Goal: Use online tool/utility: Utilize a website feature to perform a specific function

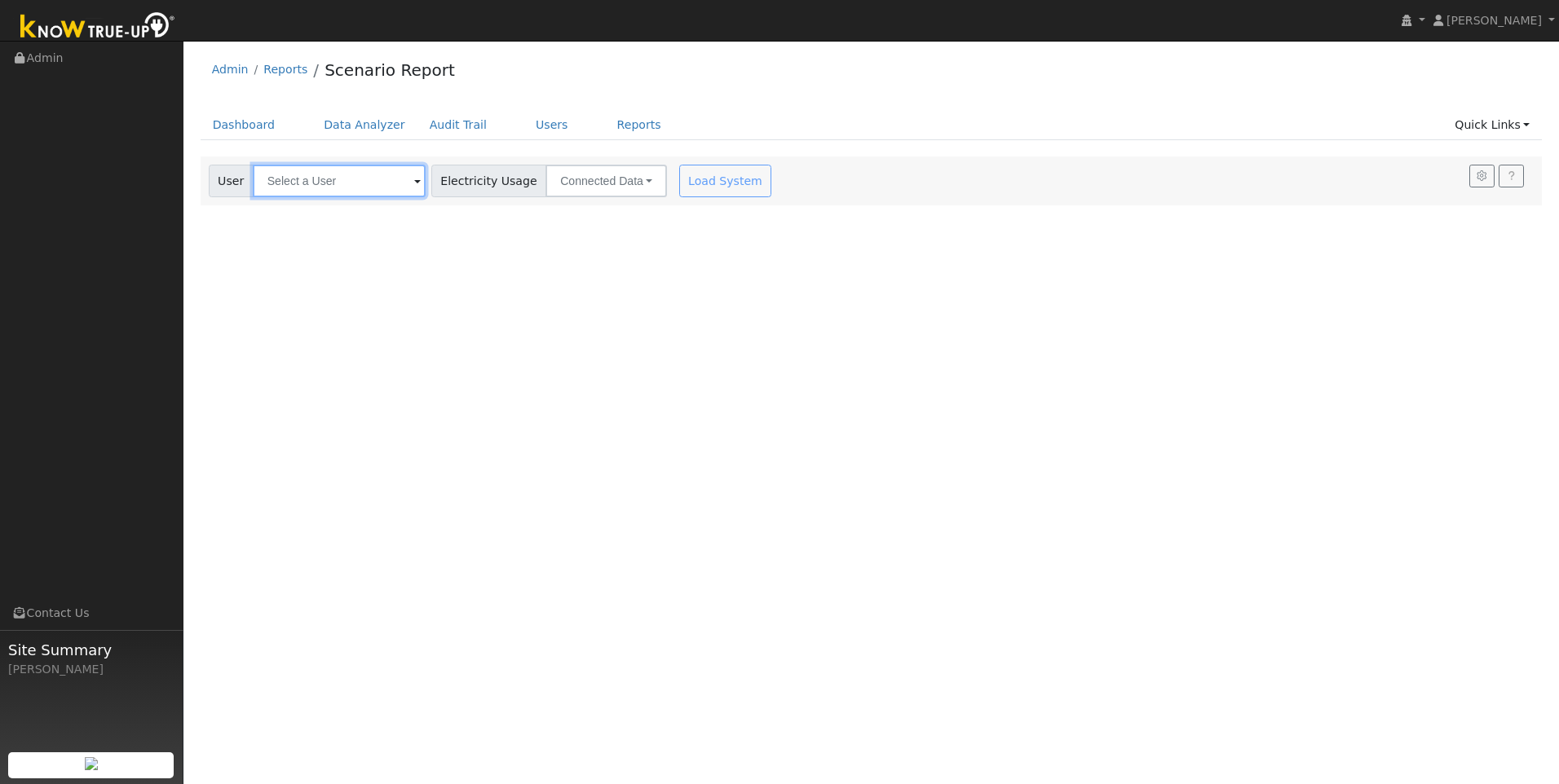
click at [381, 175] on input "text" at bounding box center [339, 180] width 173 height 32
click at [394, 189] on input "text" at bounding box center [339, 180] width 173 height 32
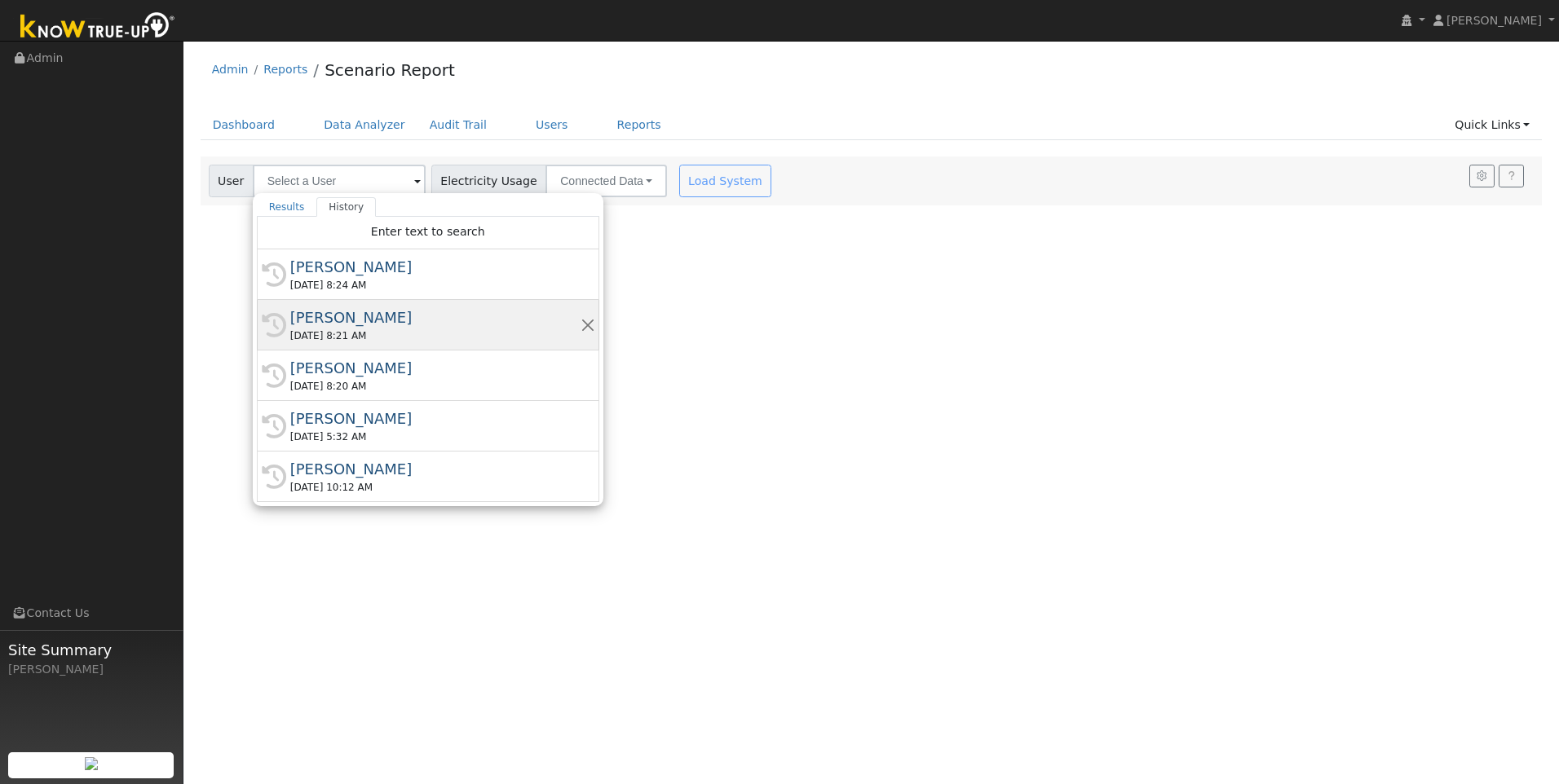
click at [365, 326] on div "[PERSON_NAME]" at bounding box center [434, 317] width 290 height 22
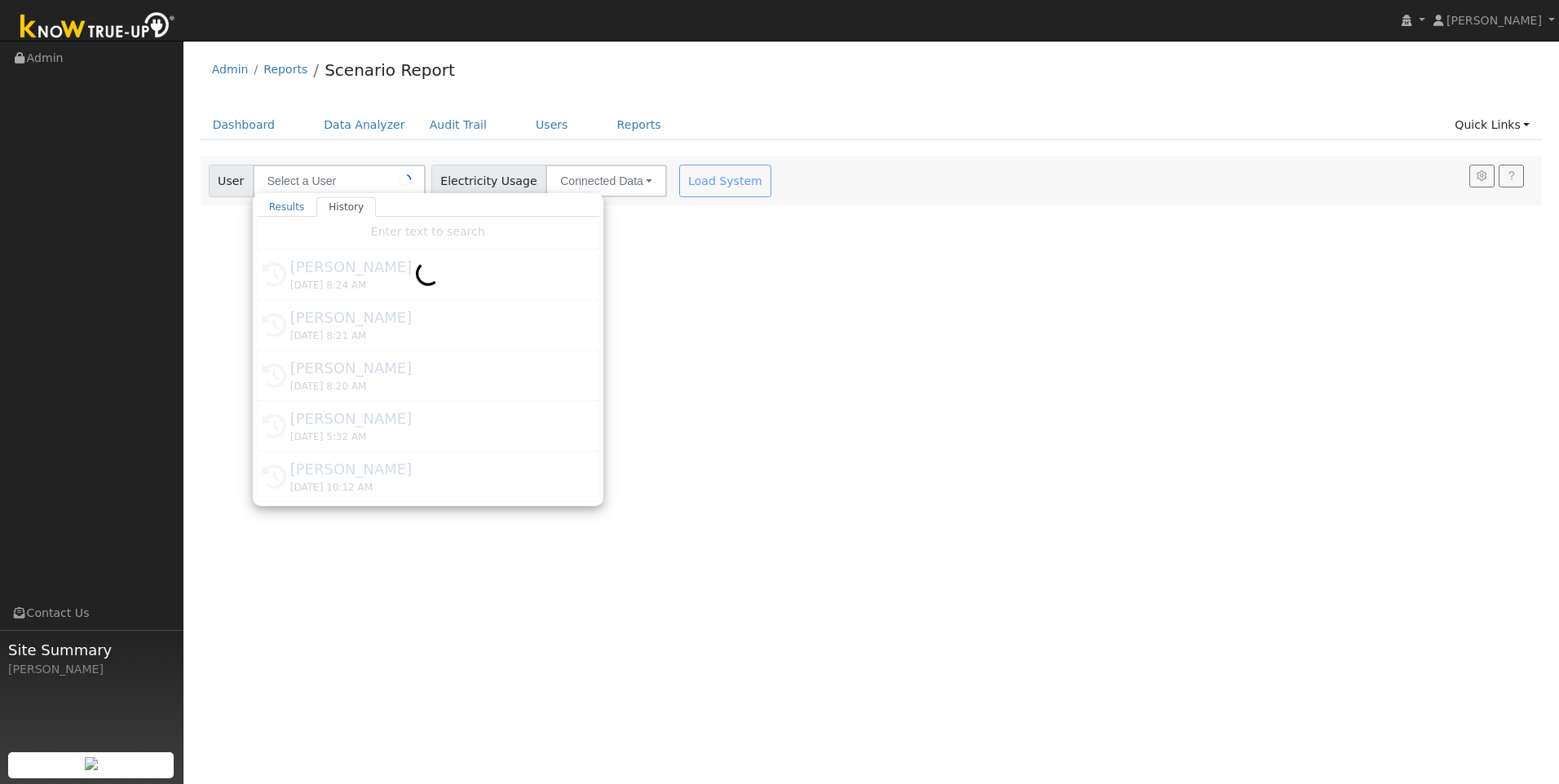
type input "[PERSON_NAME]"
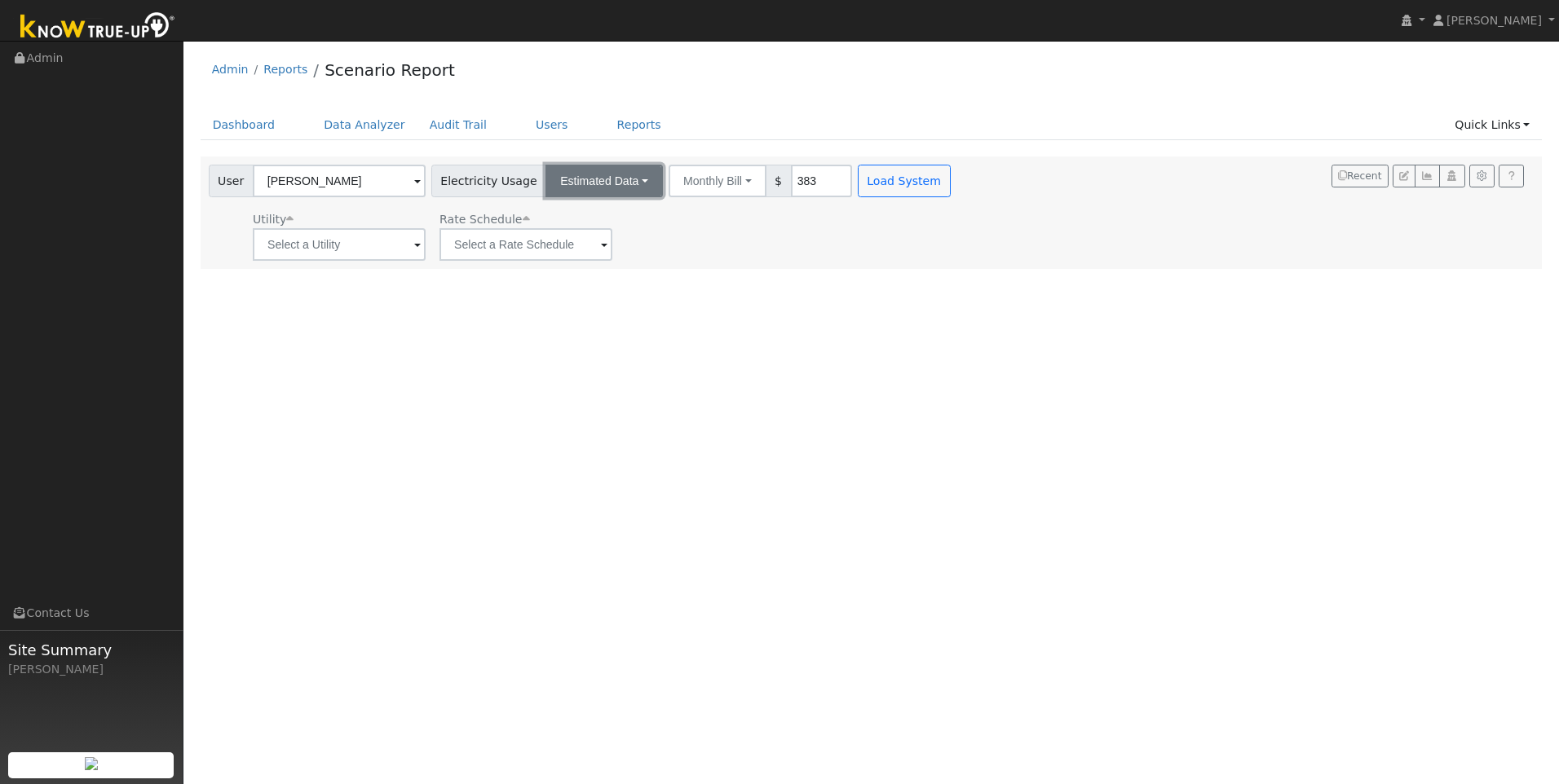
click at [618, 179] on button "Estimated Data" at bounding box center [604, 180] width 117 height 32
click at [576, 260] on link "CSV Data" at bounding box center [604, 262] width 115 height 22
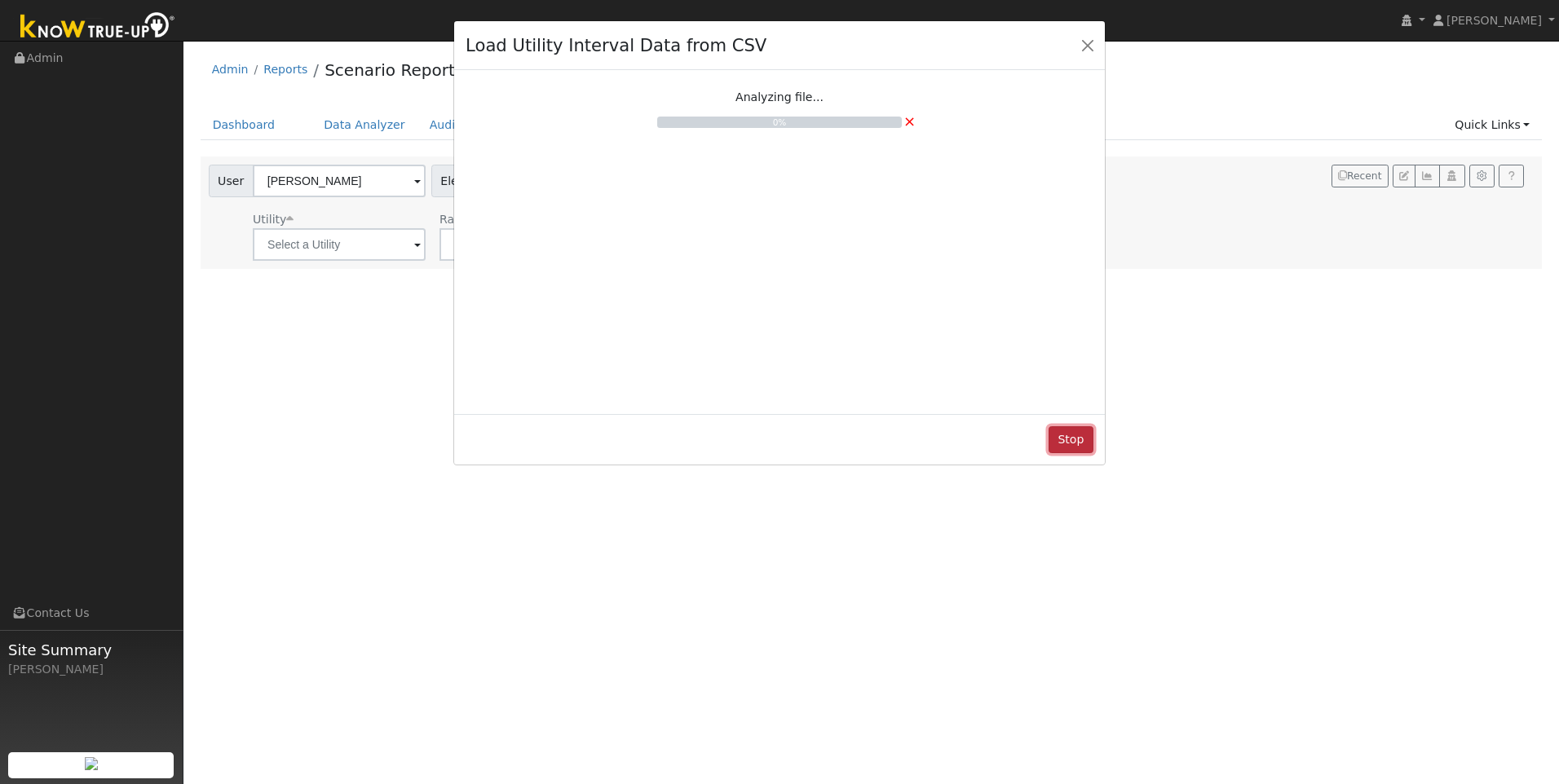
click at [1068, 440] on button "Stop" at bounding box center [1071, 439] width 45 height 27
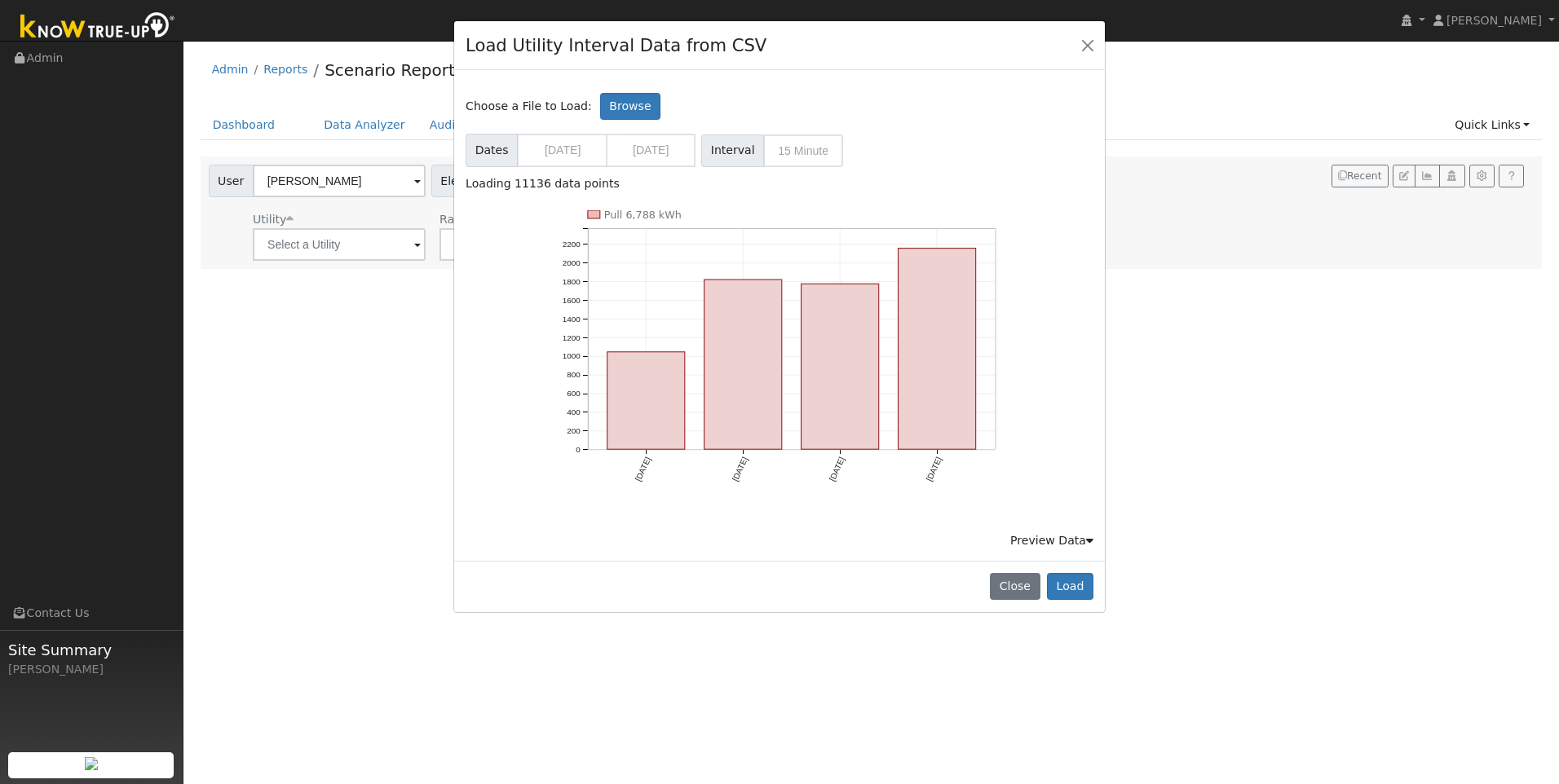
click at [1087, 544] on icon at bounding box center [1090, 541] width 7 height 12
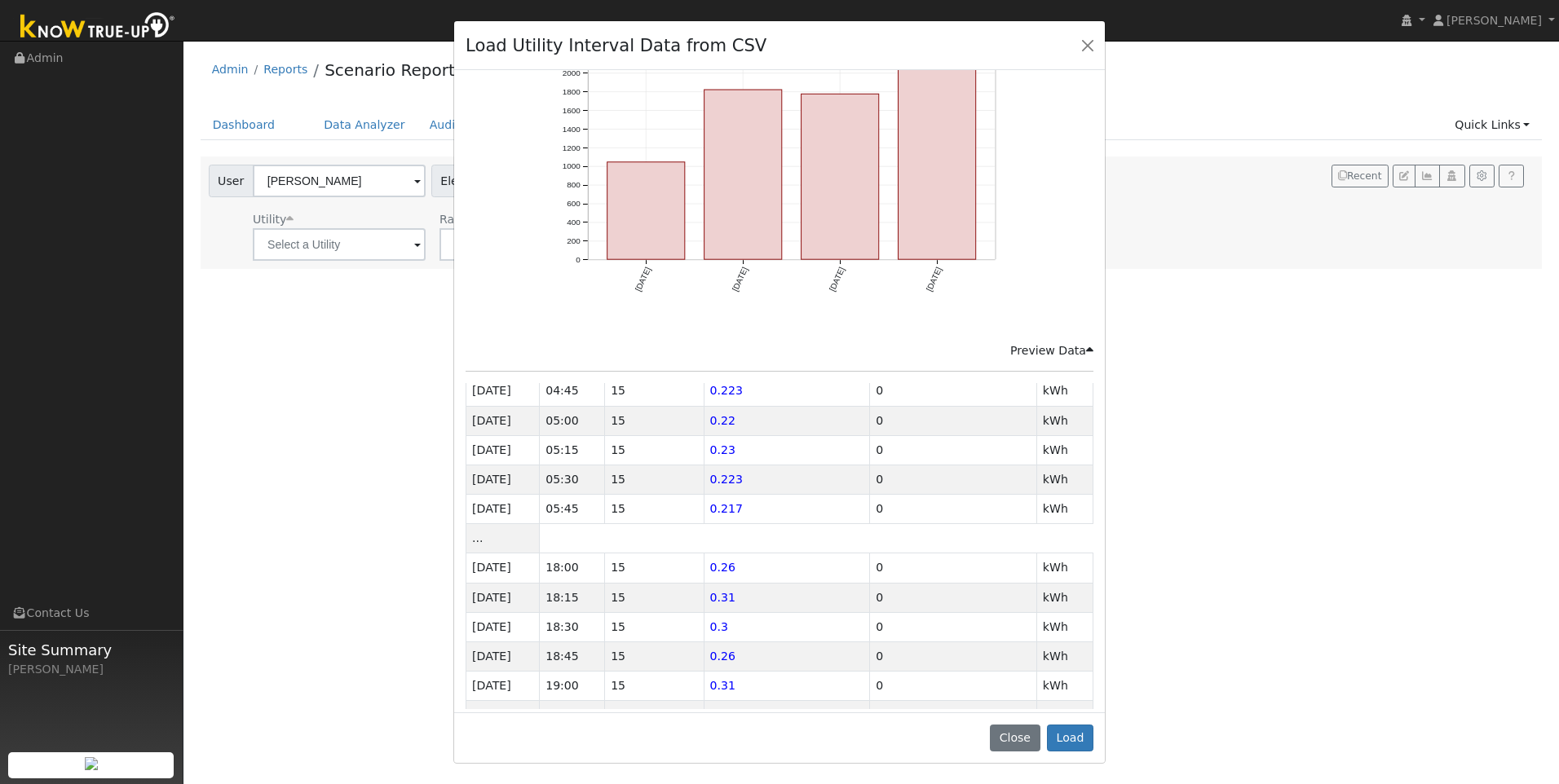
scroll to position [1060, 0]
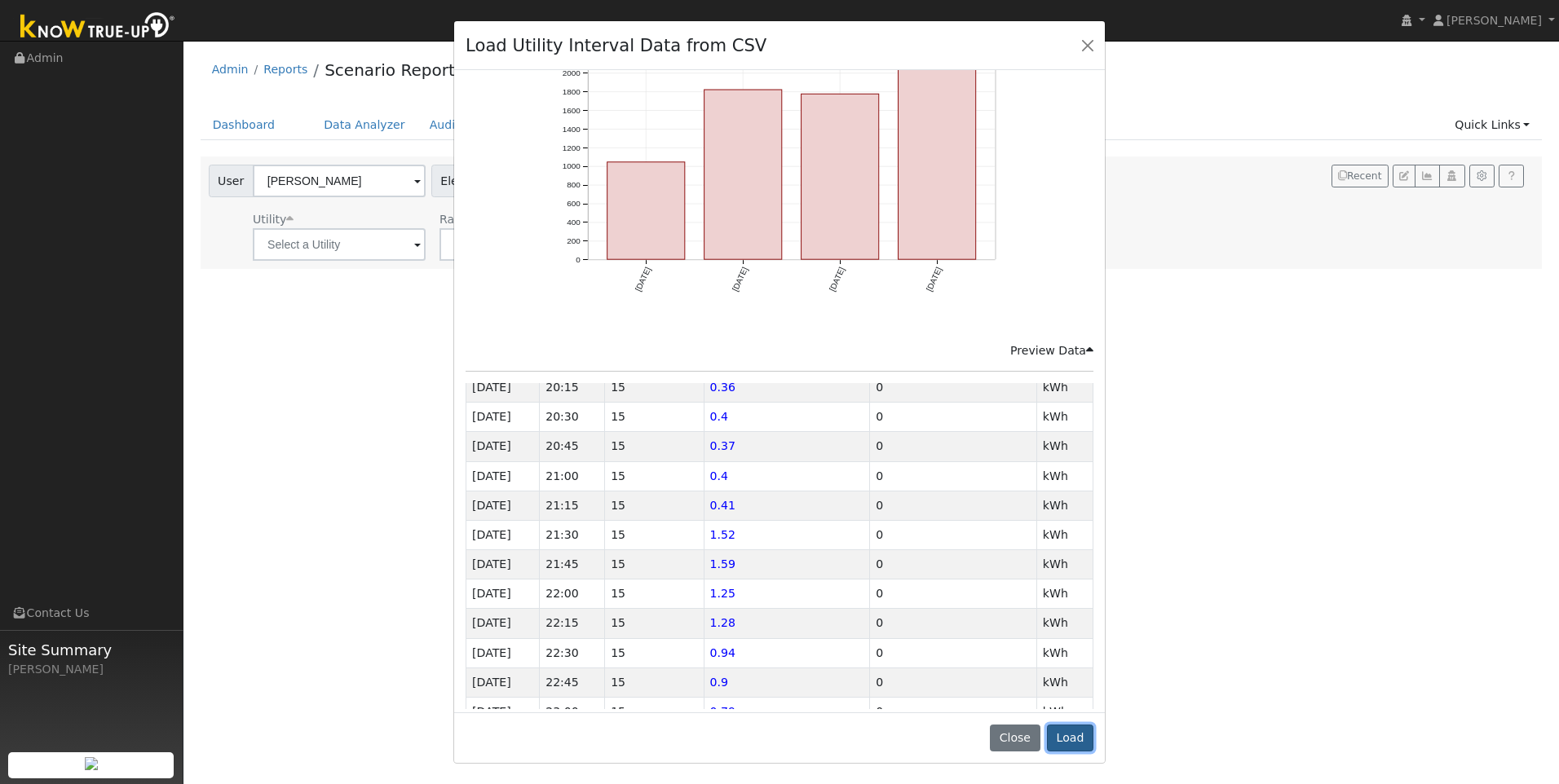
click at [1063, 730] on button "Load" at bounding box center [1070, 738] width 47 height 27
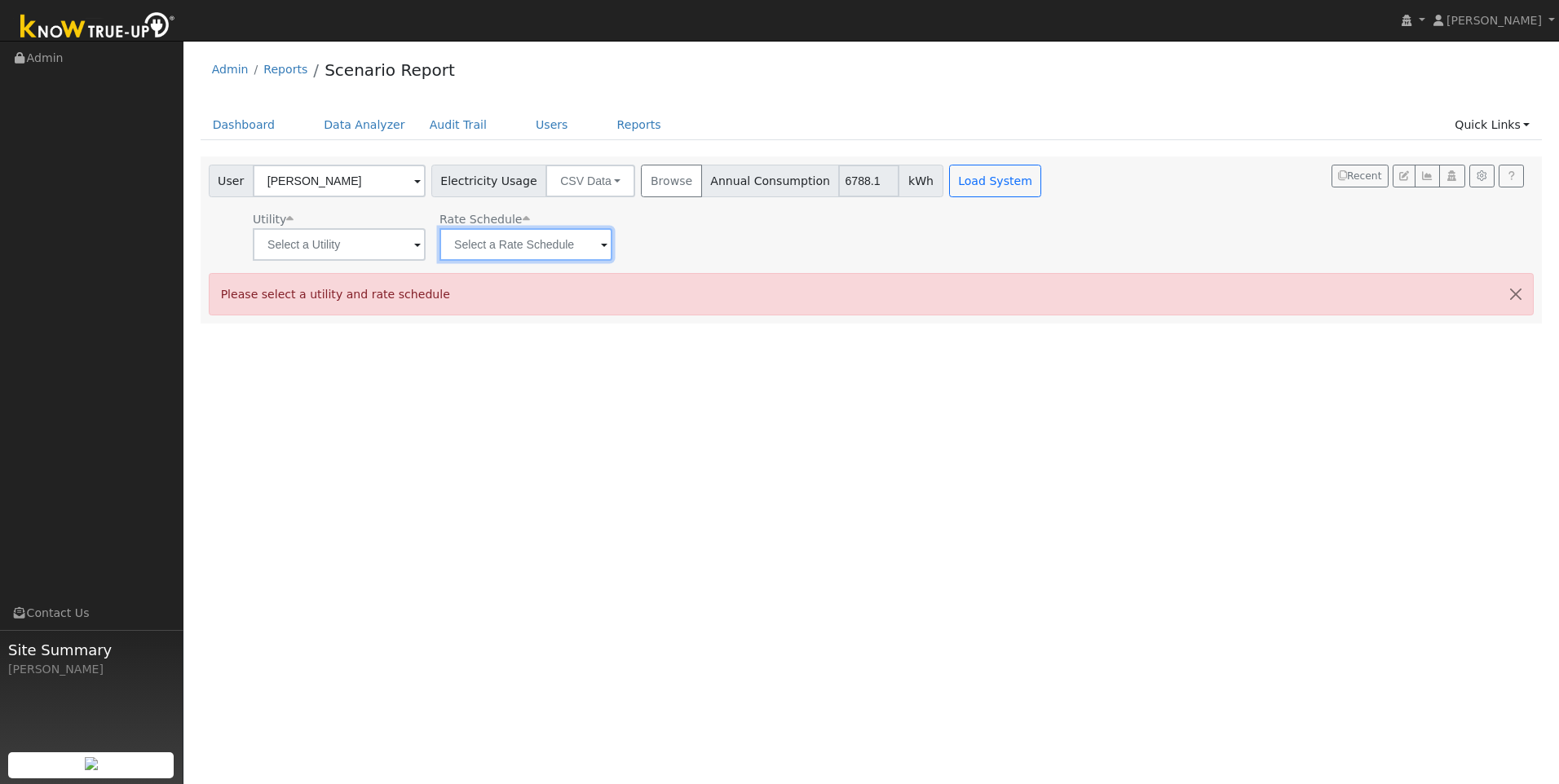
click at [425, 255] on input "text" at bounding box center [339, 244] width 173 height 32
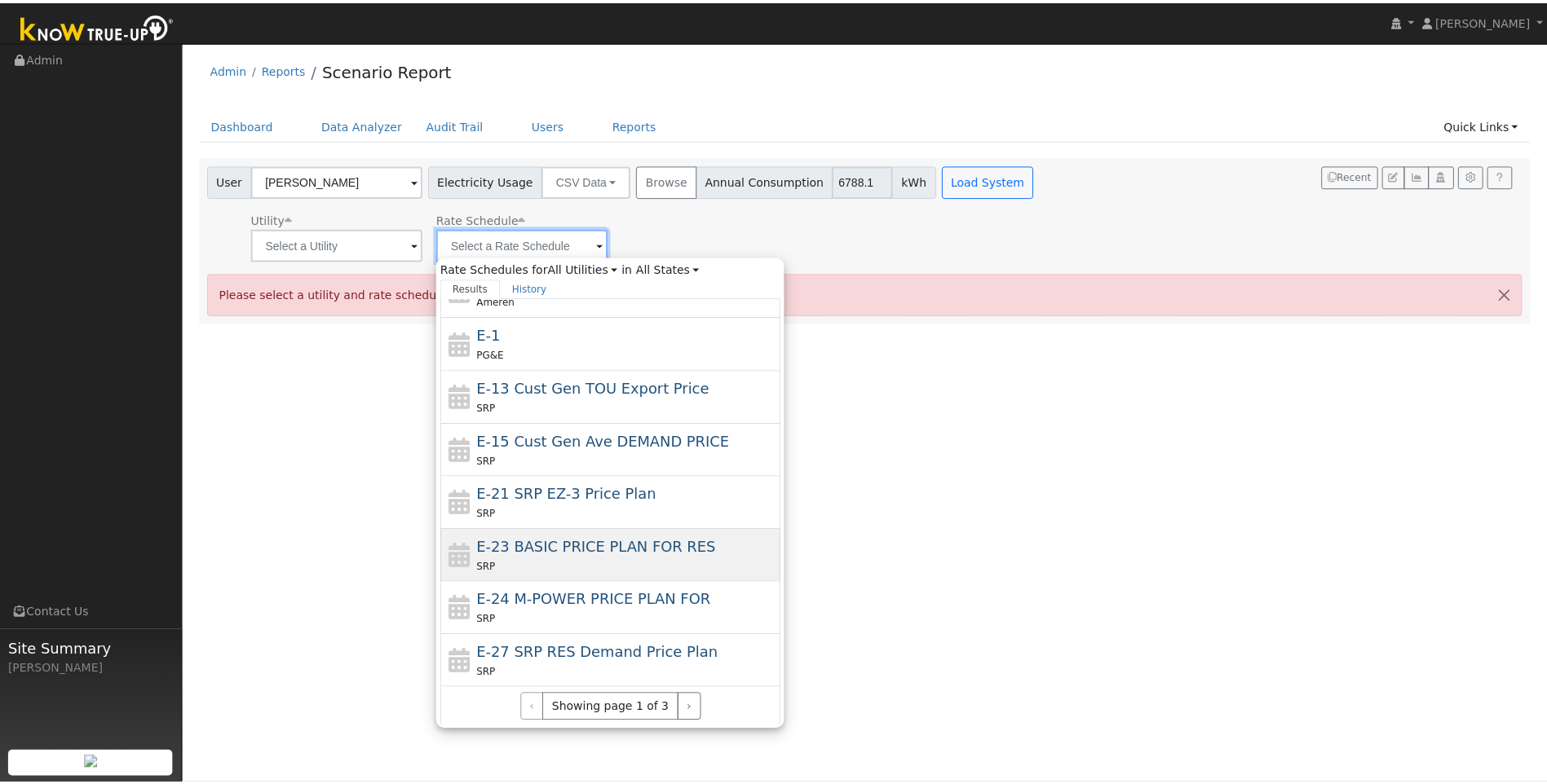
scroll to position [507, 0]
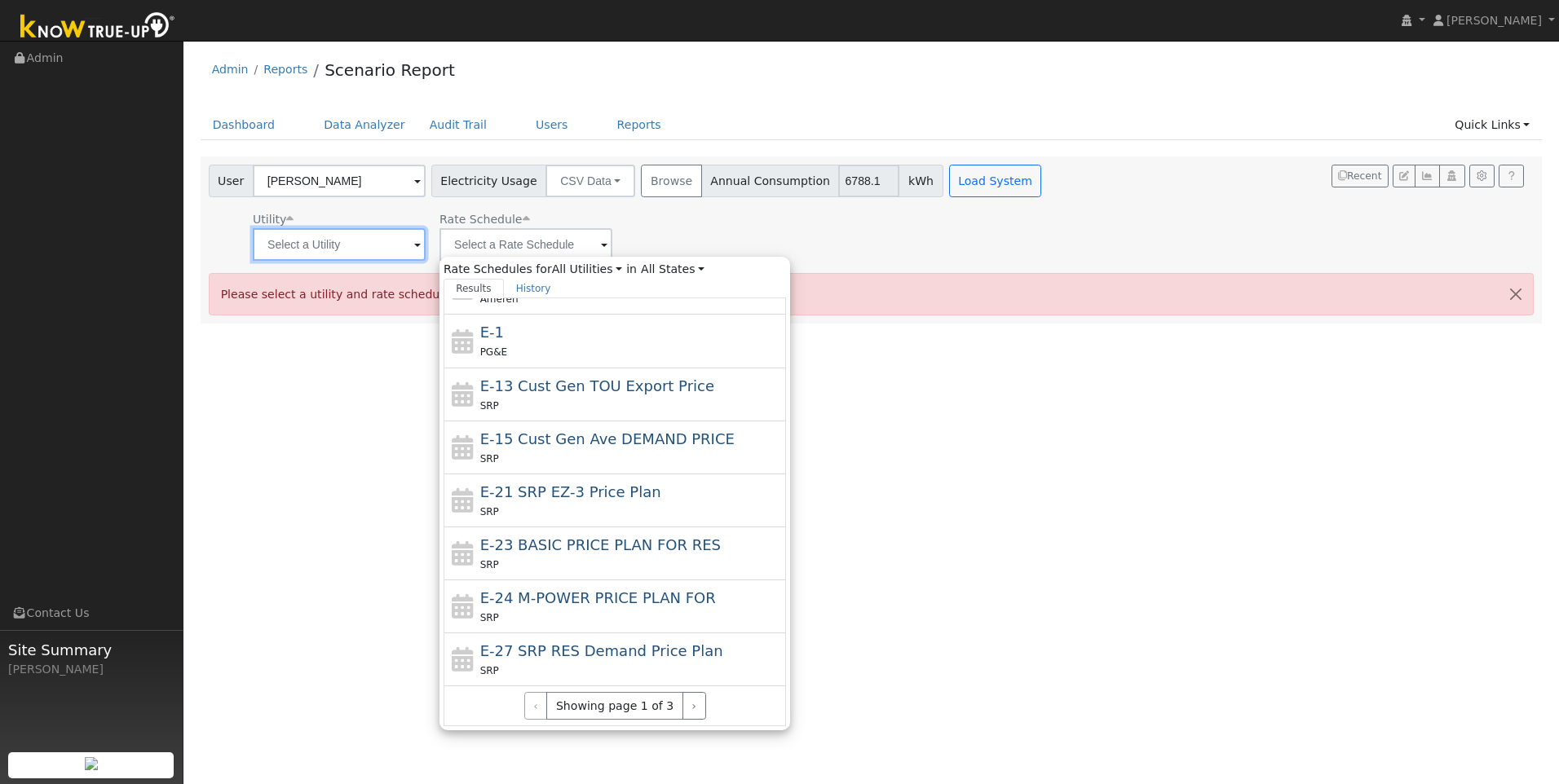
click at [382, 243] on input "text" at bounding box center [339, 244] width 173 height 32
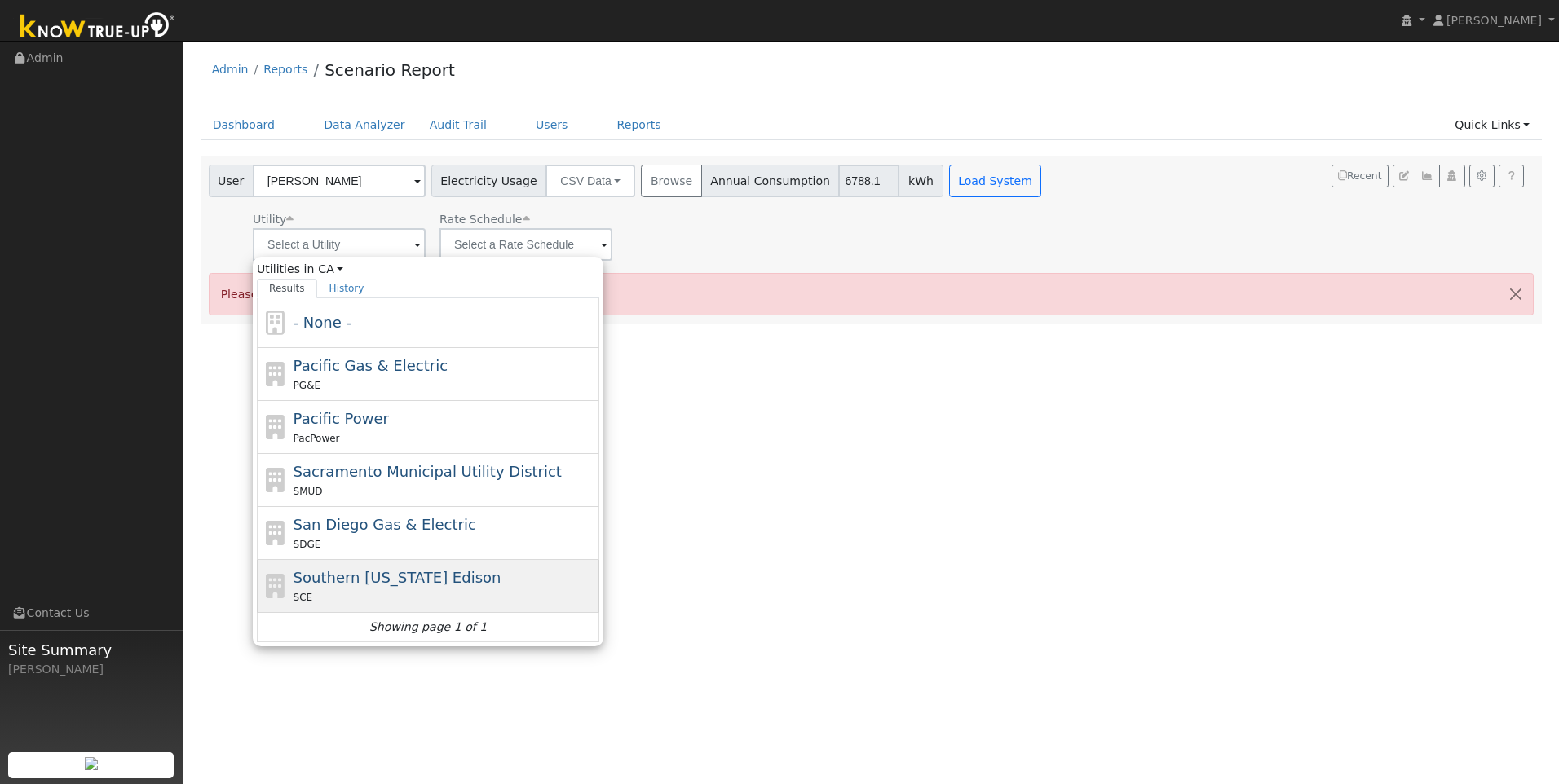
click at [367, 573] on span "Southern [US_STATE] Edison" at bounding box center [397, 577] width 208 height 17
type input "Southern [US_STATE] Edison"
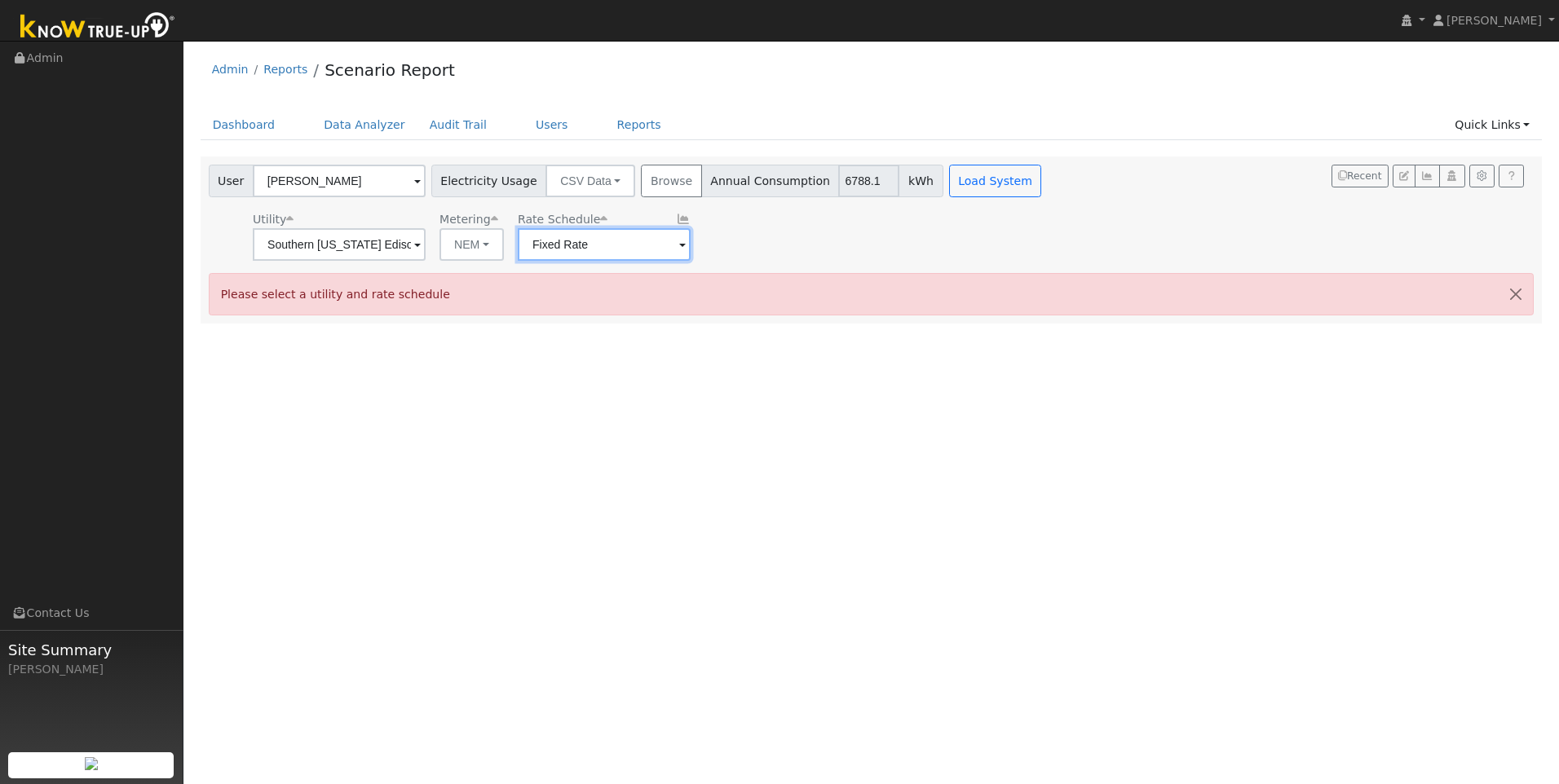
click at [425, 232] on input "Fixed Rate" at bounding box center [339, 244] width 173 height 32
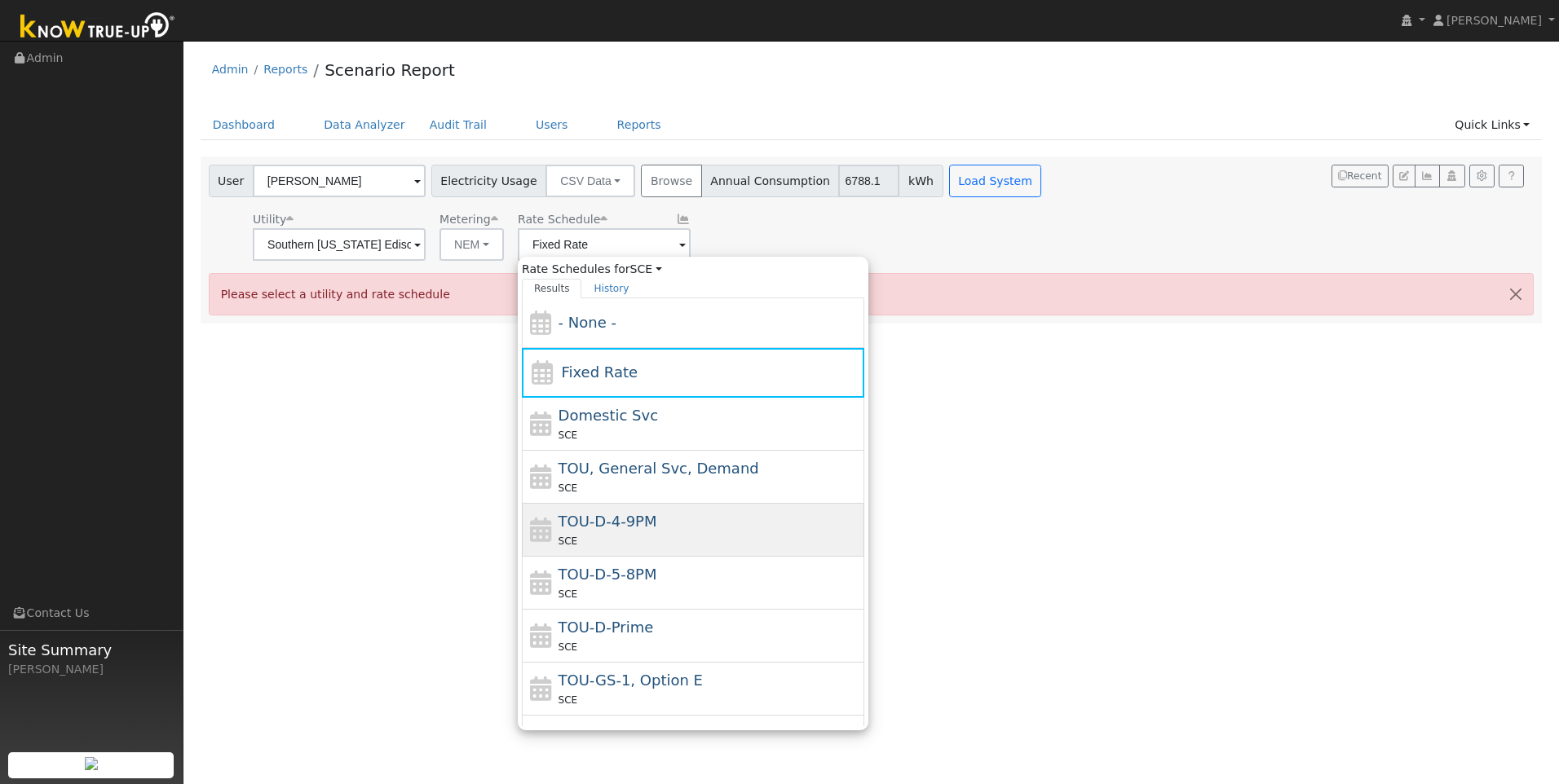
click at [608, 518] on span "TOU-D-4-9PM" at bounding box center [607, 521] width 99 height 17
type input "TOU-D-4-9PM"
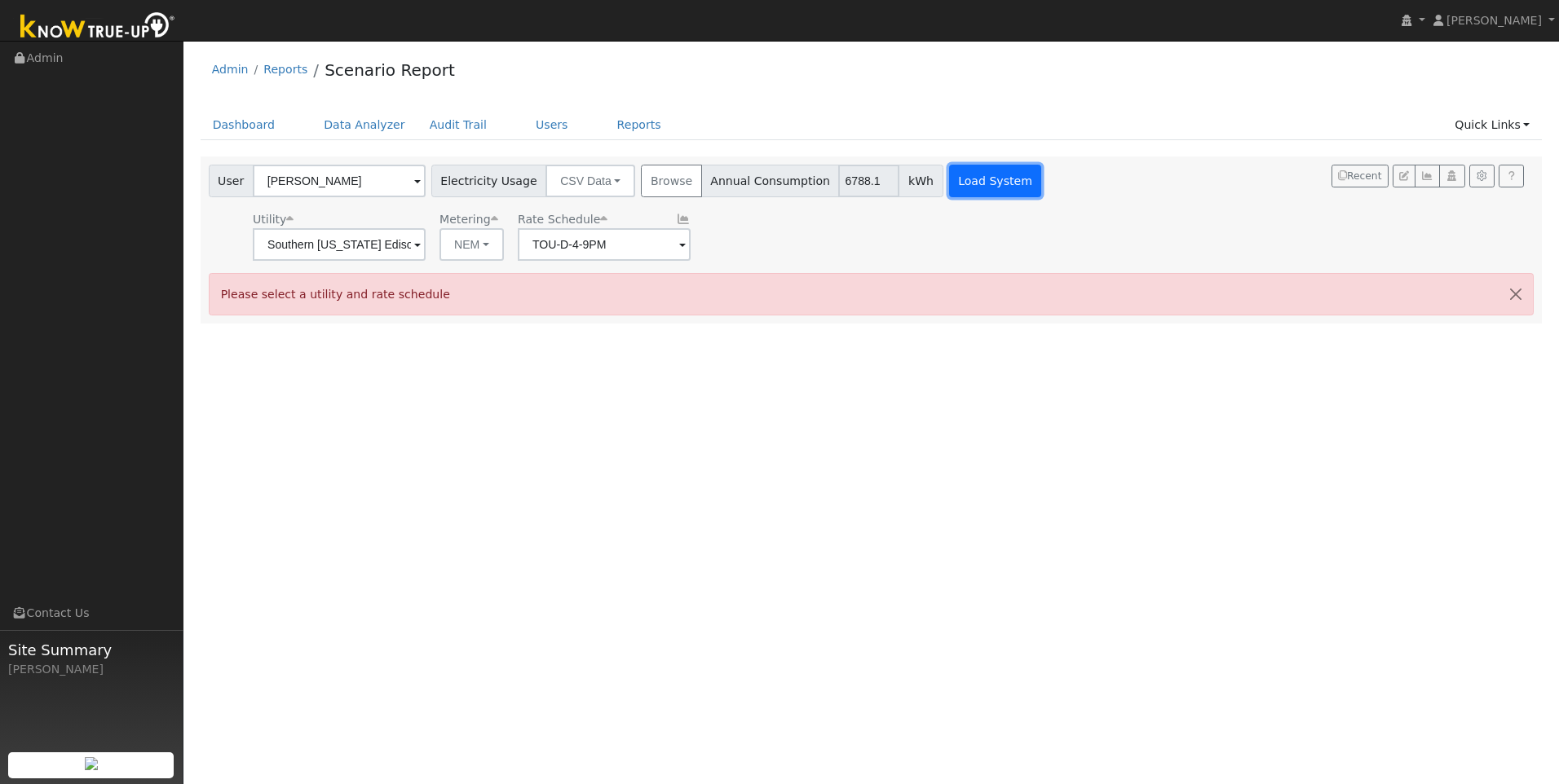
click at [949, 179] on button "Load System" at bounding box center [996, 180] width 93 height 32
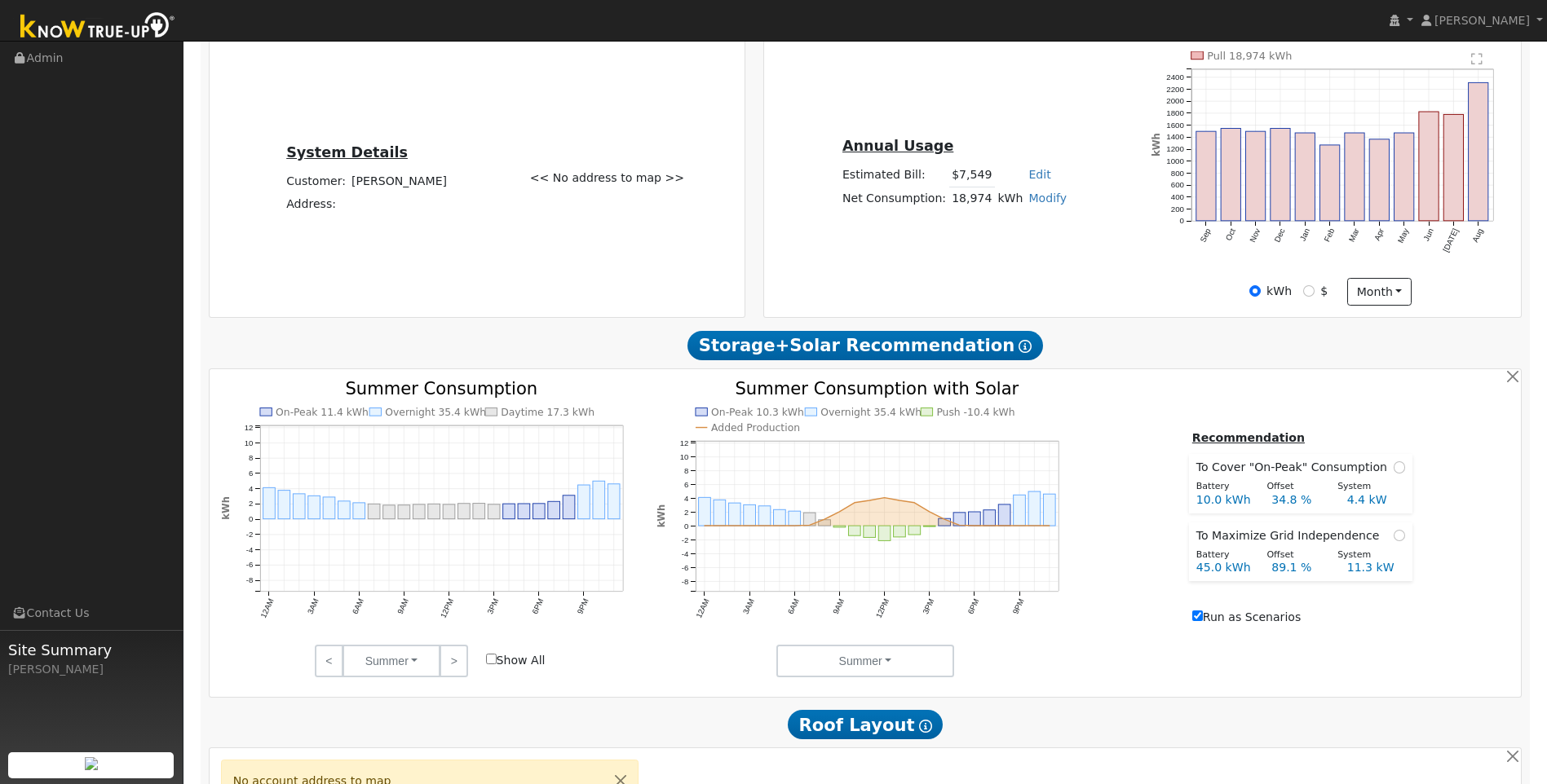
scroll to position [489, 0]
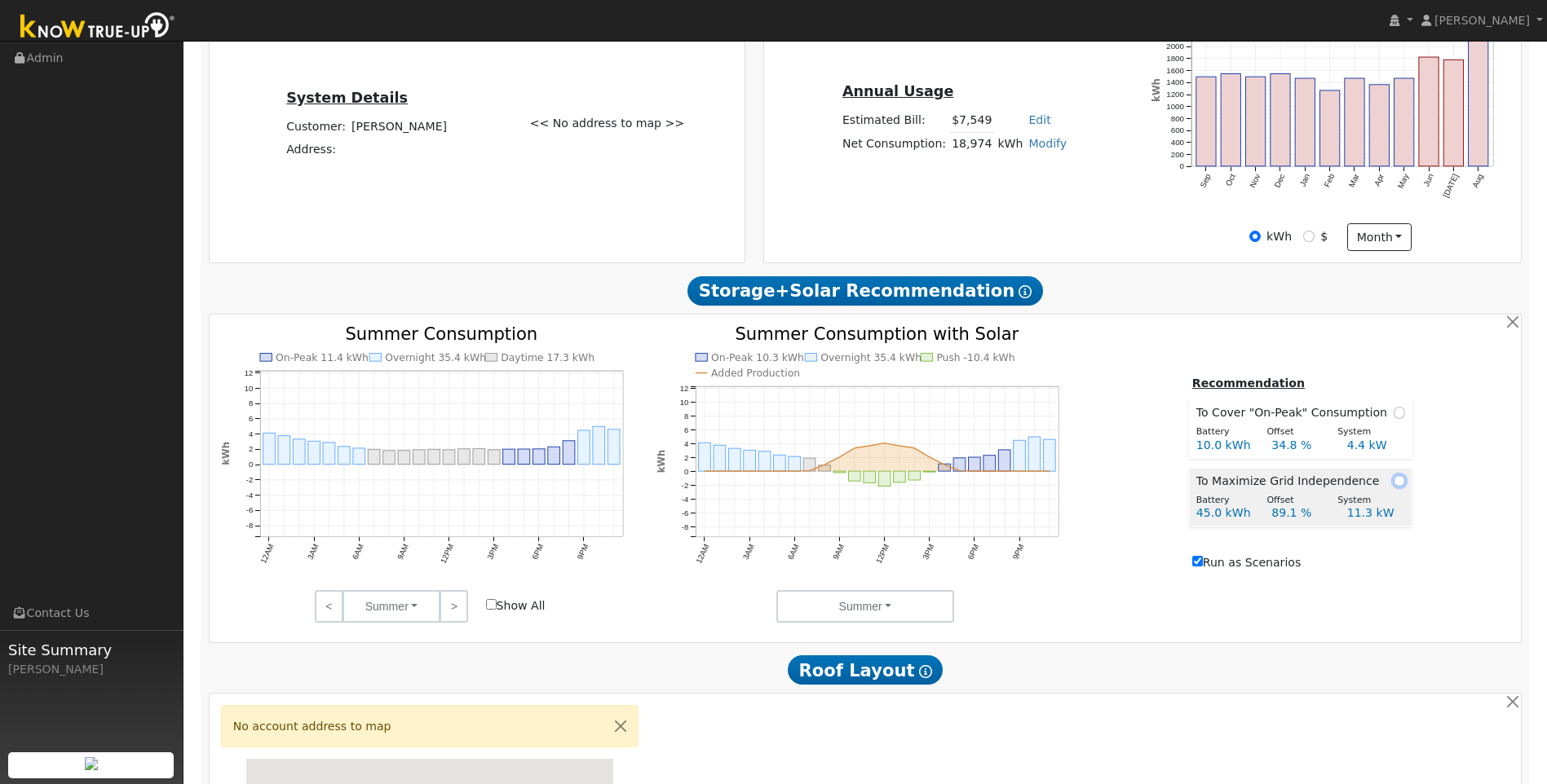
click at [1396, 487] on input "radio" at bounding box center [1400, 481] width 12 height 12
radio input "true"
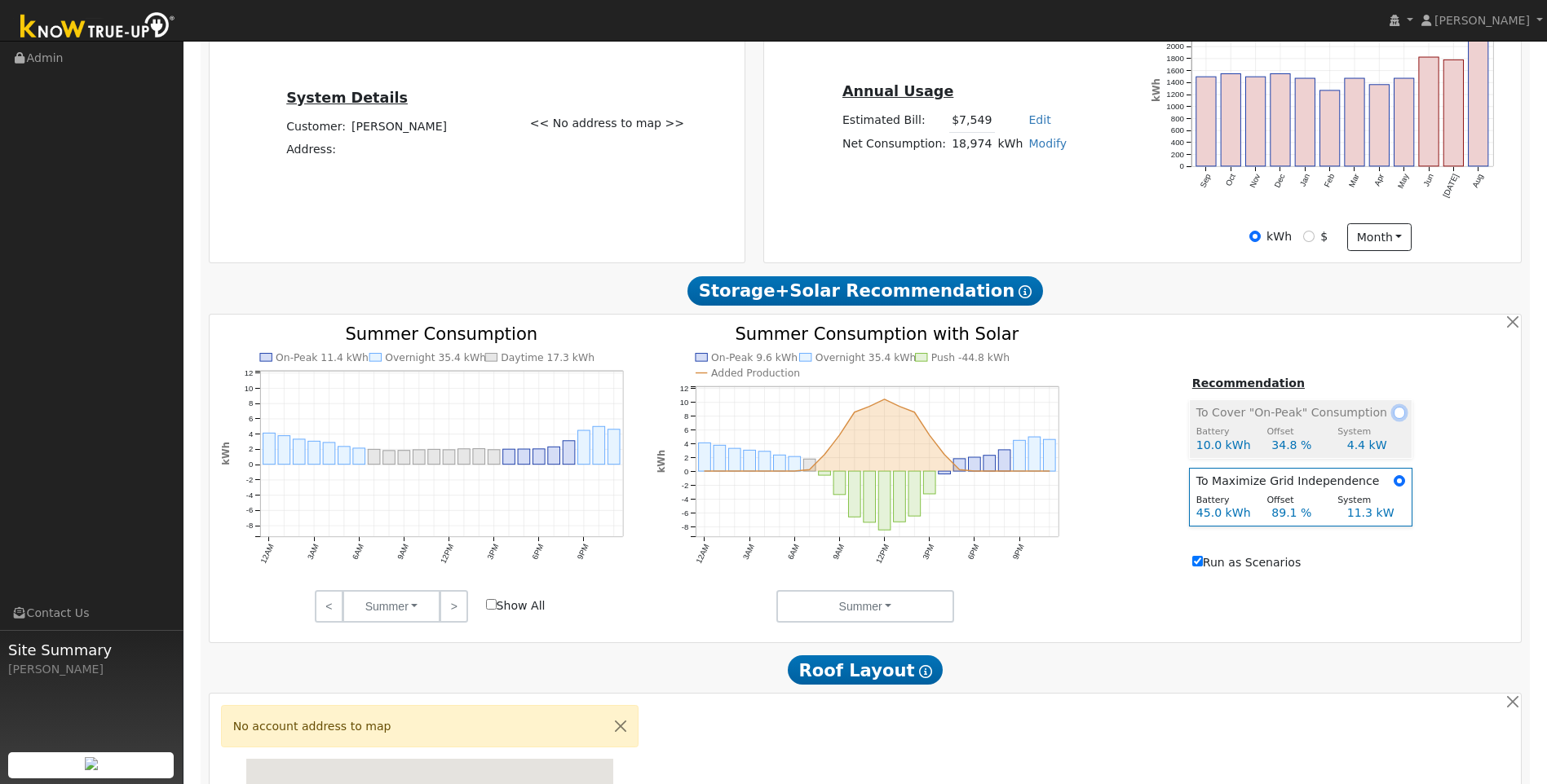
click at [1394, 419] on input "radio" at bounding box center [1400, 413] width 12 height 12
radio input "true"
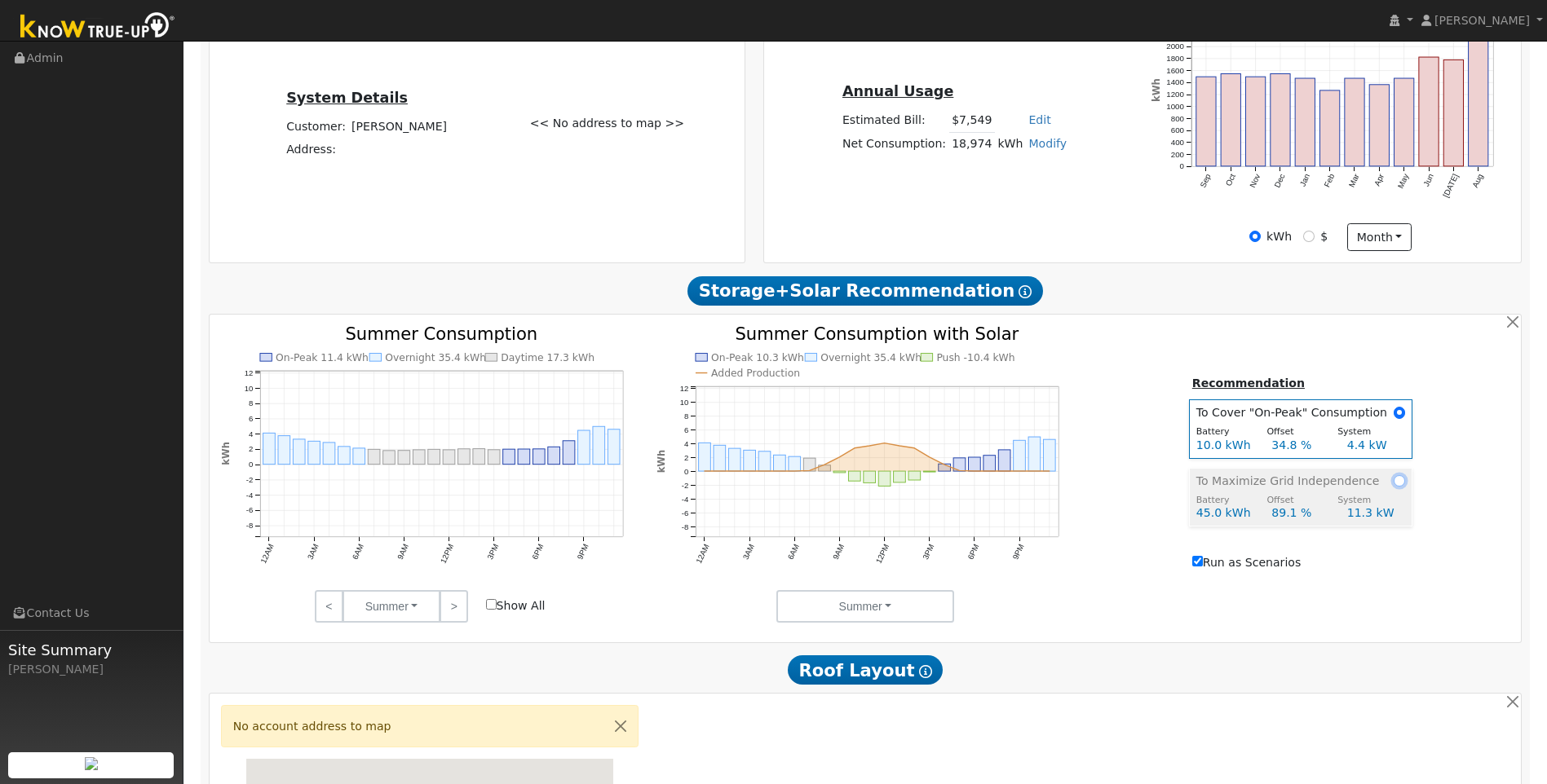
click at [1396, 485] on input "radio" at bounding box center [1400, 481] width 12 height 12
radio input "true"
radio input "false"
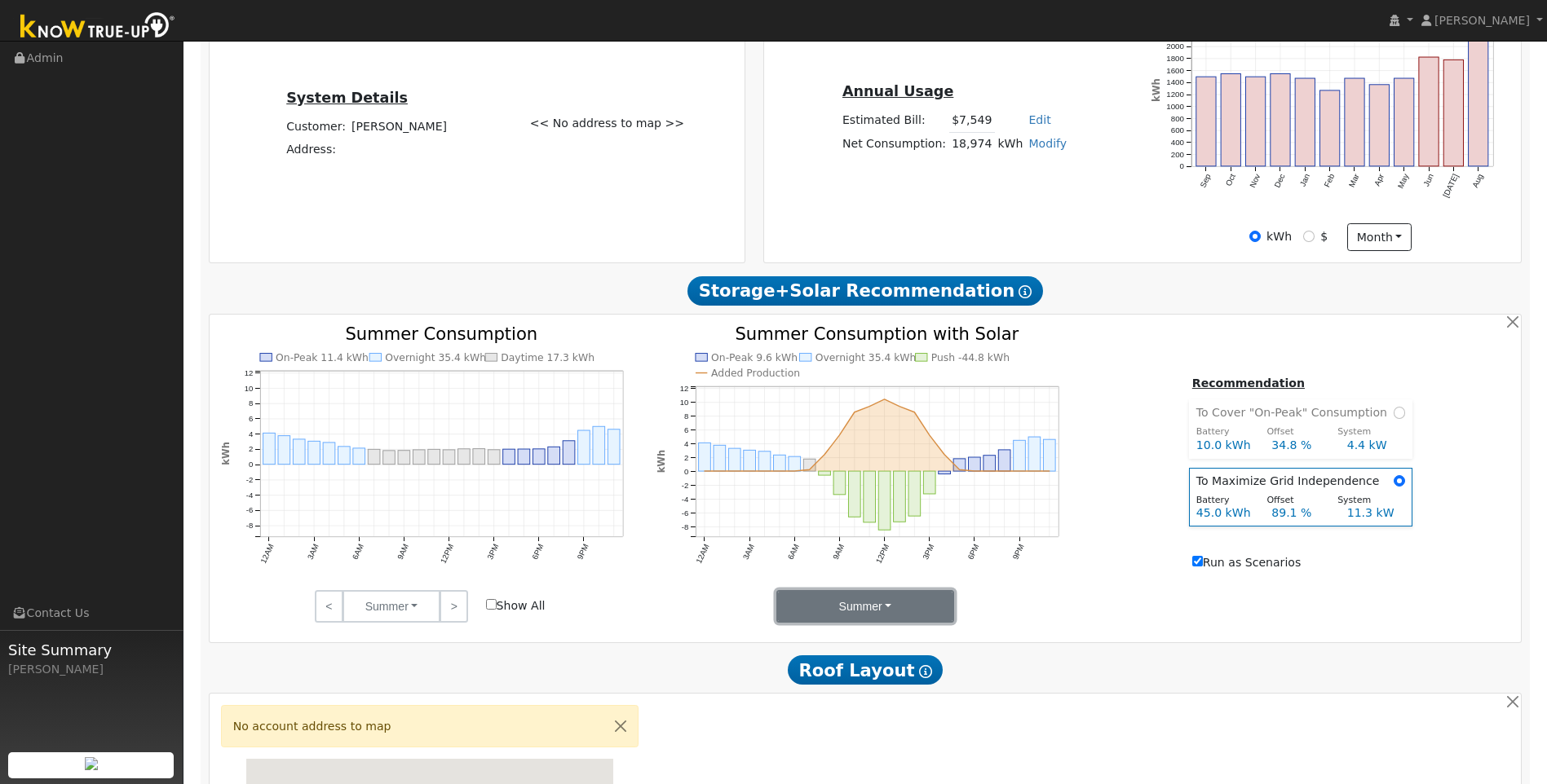
click at [911, 602] on button "Summer" at bounding box center [866, 606] width 179 height 32
click at [825, 688] on link "Months" at bounding box center [833, 688] width 113 height 22
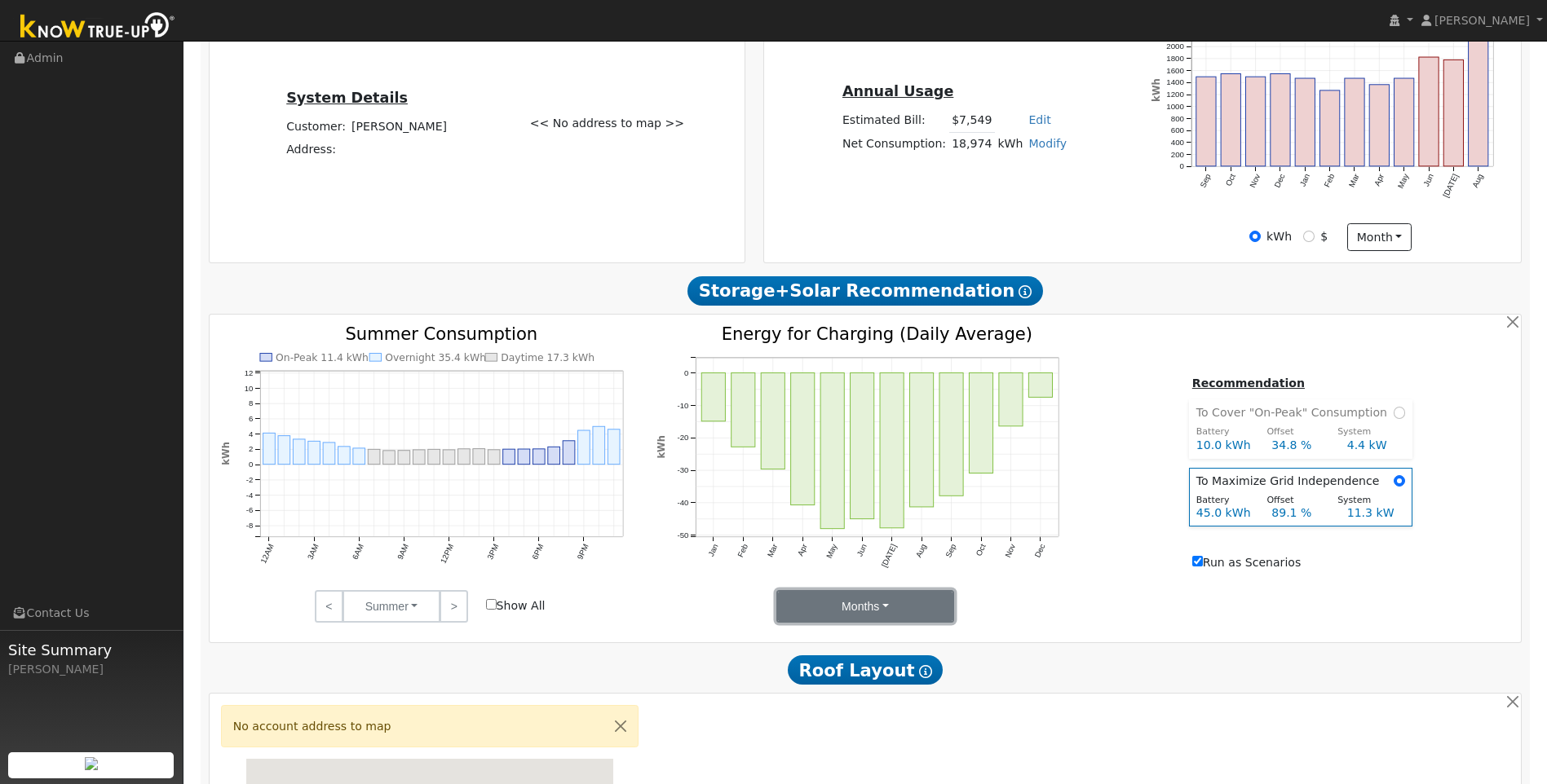
click at [905, 613] on button "Months" at bounding box center [866, 606] width 179 height 32
click at [821, 674] on link "Seasons" at bounding box center [833, 664] width 113 height 22
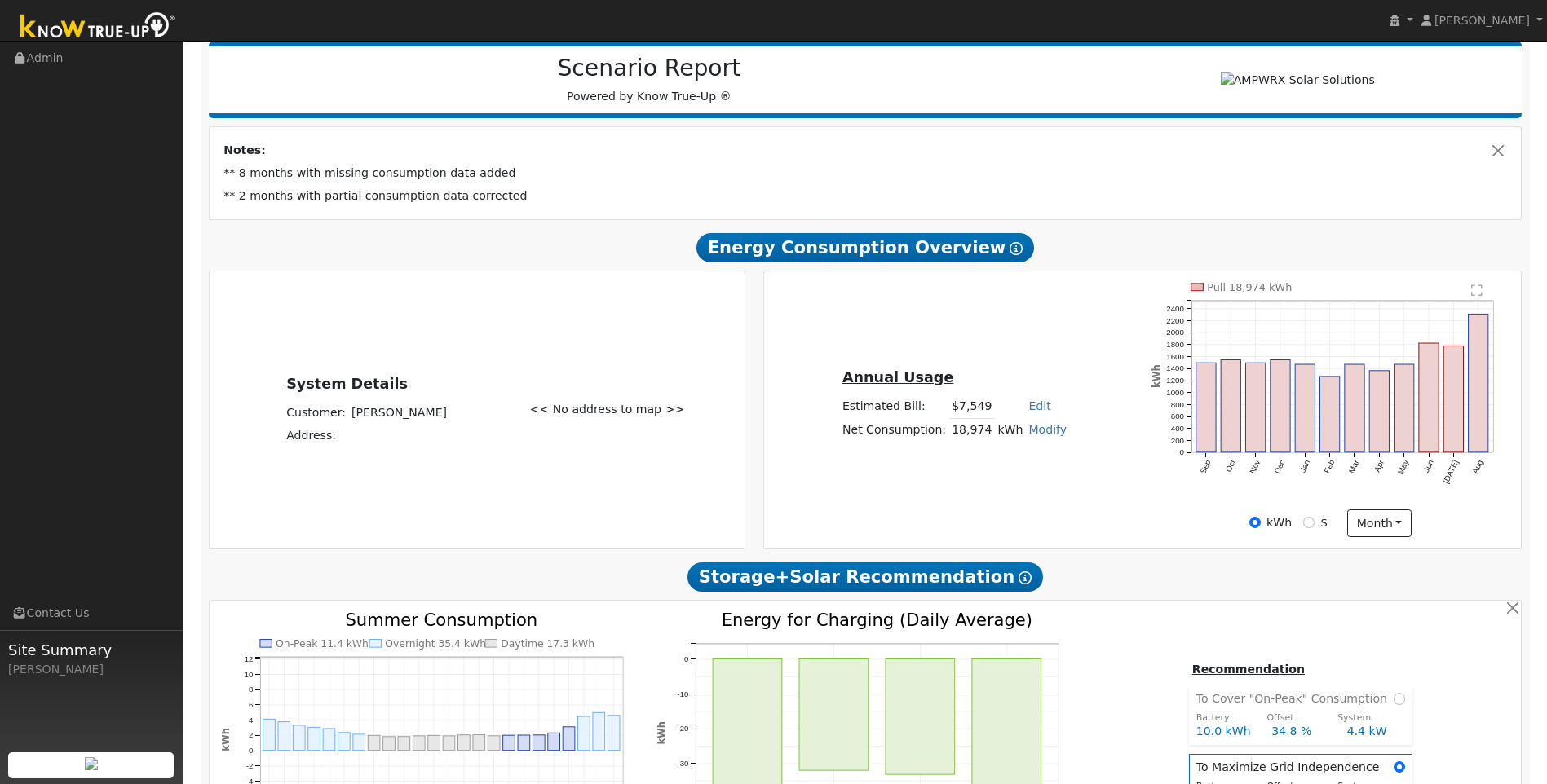
scroll to position [163, 0]
